Goal: Check status: Check status

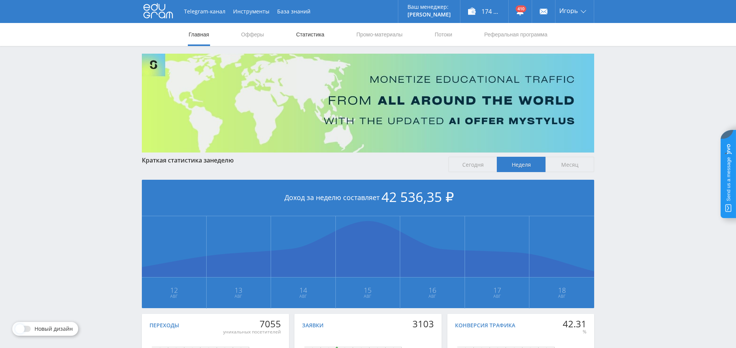
click at [318, 32] on link "Статистика" at bounding box center [310, 34] width 30 height 23
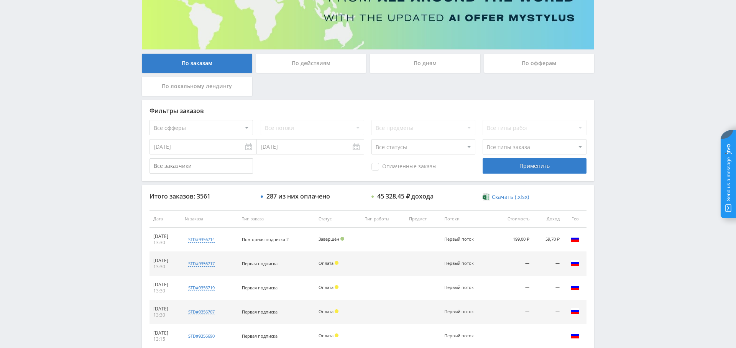
scroll to position [104, 0]
click at [398, 169] on span "Оплаченные заказы" at bounding box center [404, 167] width 65 height 8
click at [0, 0] on input "Оплаченные заказы" at bounding box center [0, 0] width 0 height 0
click at [205, 130] on select "Все офферы MyStylus MyStylus - Revshare Кампус AI Studybay Автор24 Studybay Bra…" at bounding box center [202, 127] width 104 height 15
select select "376"
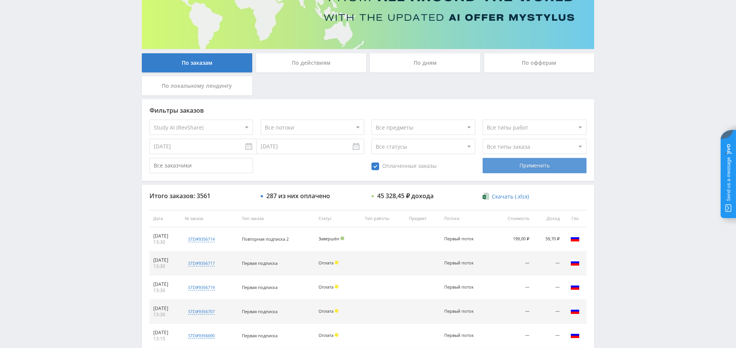
click at [555, 161] on div "Применить" at bounding box center [535, 165] width 104 height 15
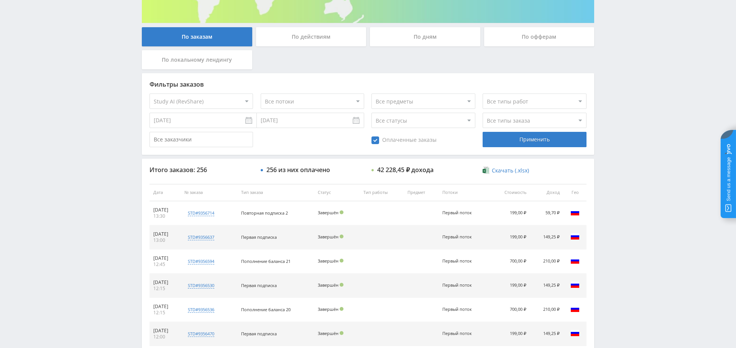
scroll to position [0, 0]
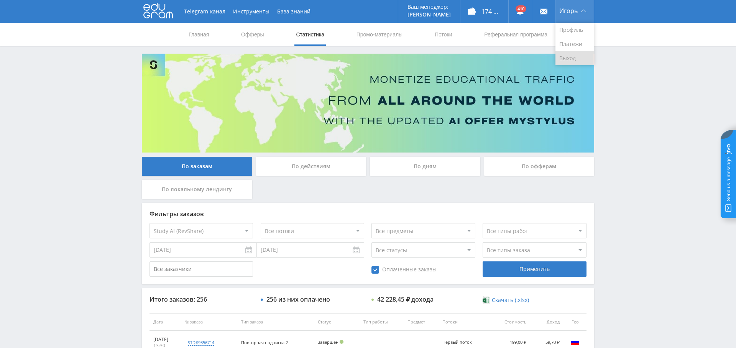
click at [567, 63] on link "Выход" at bounding box center [575, 58] width 38 height 14
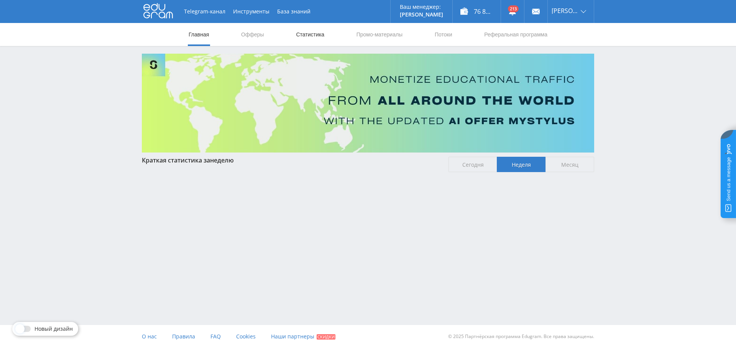
click at [310, 34] on link "Статистика" at bounding box center [310, 34] width 30 height 23
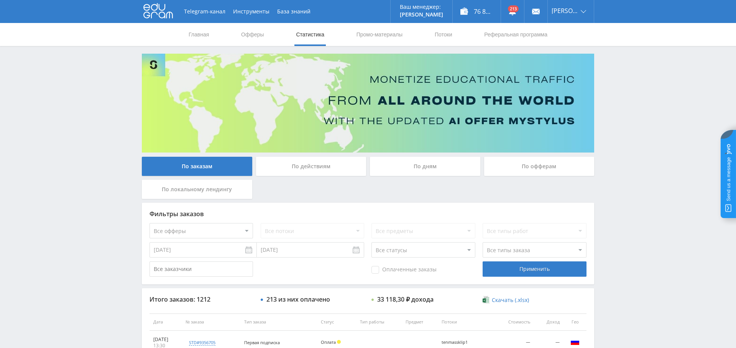
click at [419, 168] on div "По дням" at bounding box center [425, 166] width 110 height 19
click at [0, 0] on input "По дням" at bounding box center [0, 0] width 0 height 0
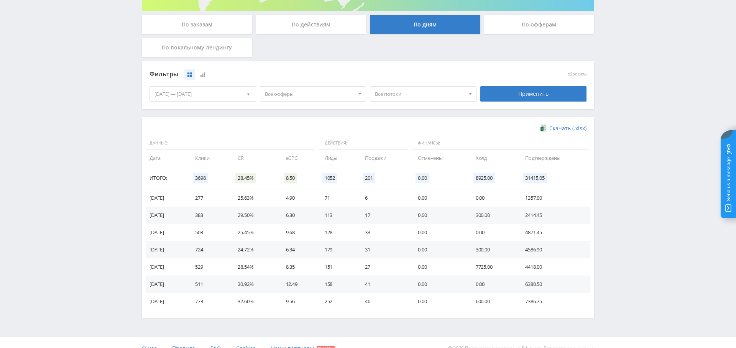
scroll to position [141, 0]
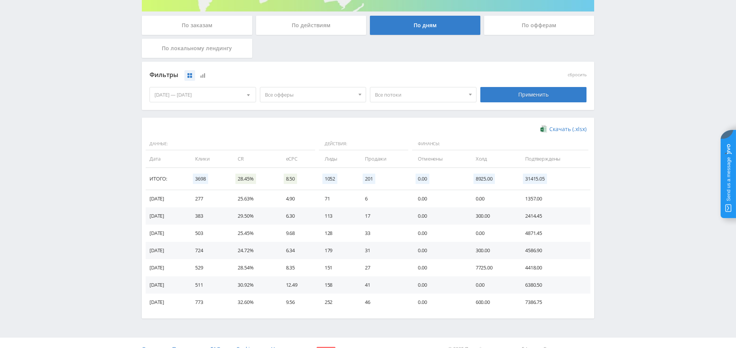
click at [320, 95] on span "Все офферы" at bounding box center [310, 94] width 90 height 15
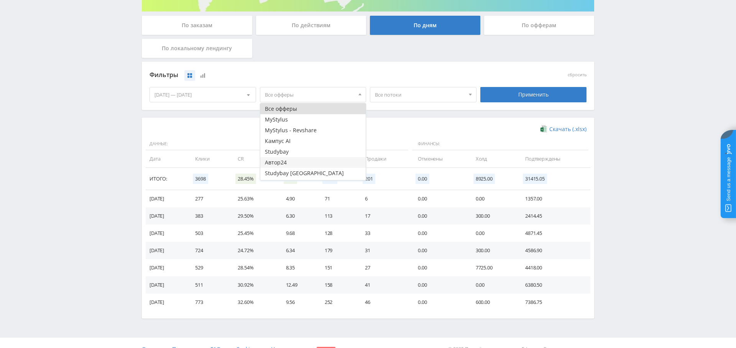
scroll to position [9, 0]
click at [301, 175] on button "Study AI (RevShare)" at bounding box center [313, 174] width 106 height 11
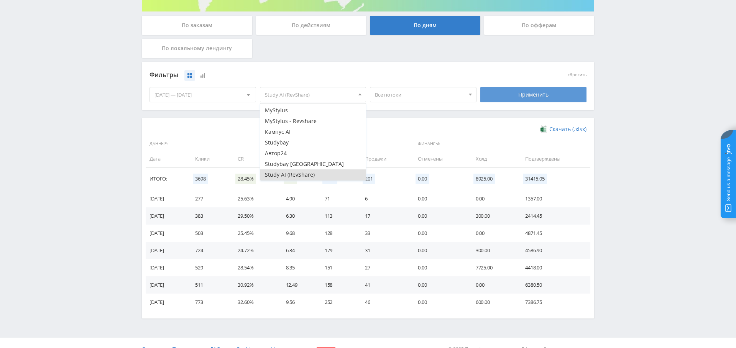
click at [528, 91] on div "Применить" at bounding box center [533, 94] width 107 height 15
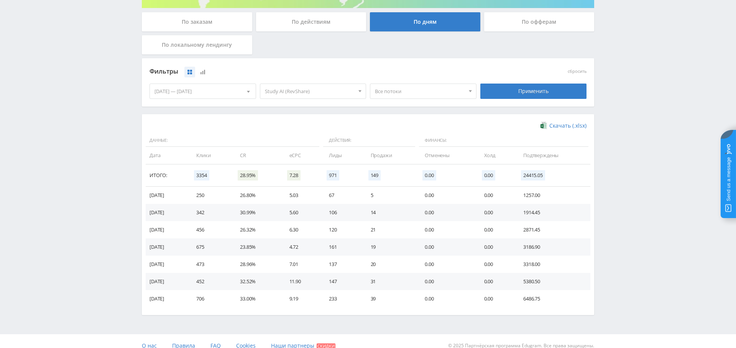
scroll to position [153, 0]
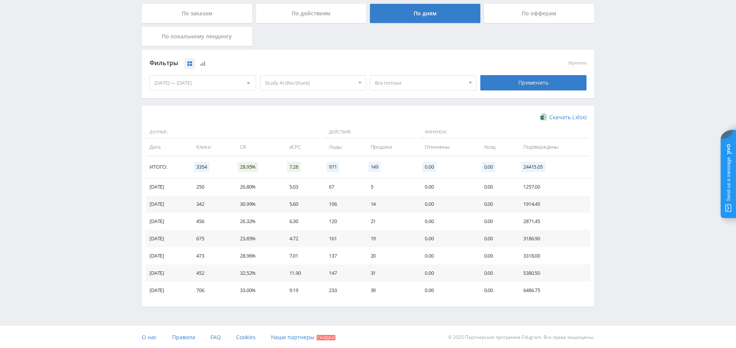
click at [235, 81] on div "[DATE] — [DATE]" at bounding box center [203, 83] width 106 height 15
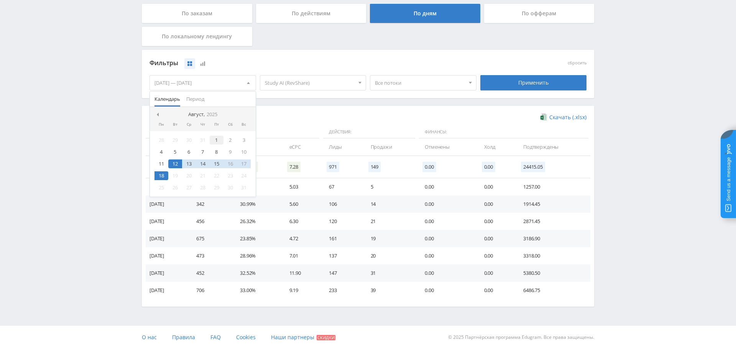
click at [215, 141] on div "1" at bounding box center [217, 140] width 14 height 9
click at [160, 173] on div "18" at bounding box center [162, 175] width 14 height 9
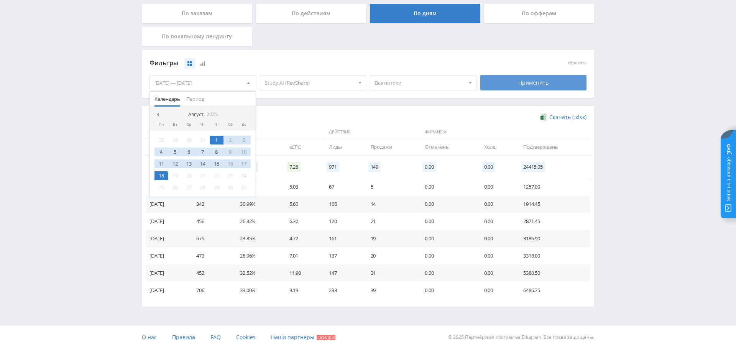
click at [538, 78] on div "Применить" at bounding box center [533, 82] width 107 height 15
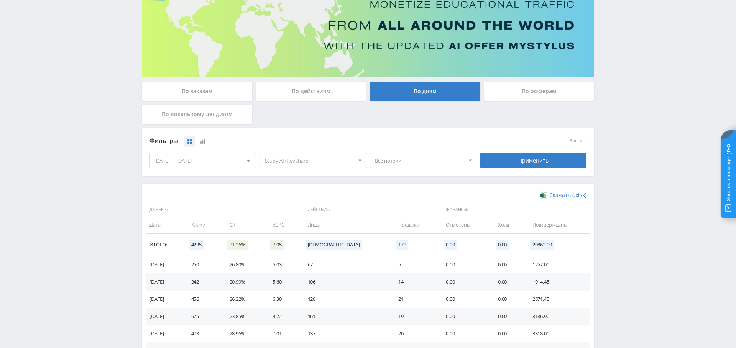
scroll to position [0, 0]
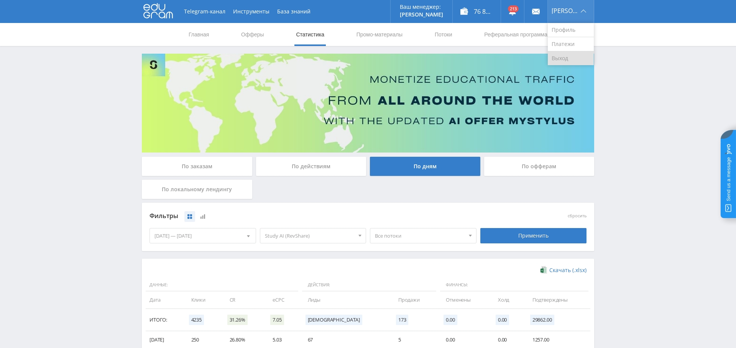
click at [566, 56] on link "Выход" at bounding box center [571, 58] width 46 height 14
